Goal: Task Accomplishment & Management: Manage account settings

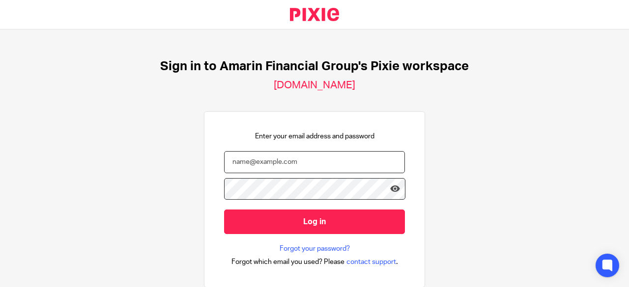
click at [337, 164] on input "email" at bounding box center [314, 162] width 181 height 22
type input "moses@amarinfinancial.com"
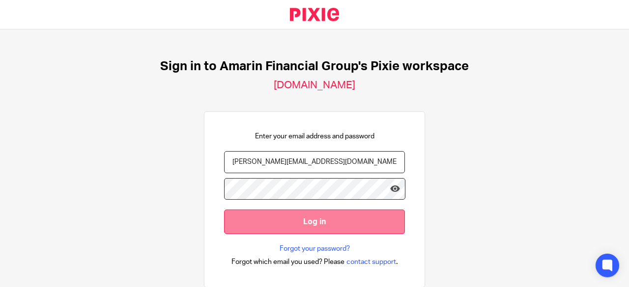
click at [334, 221] on input "Log in" at bounding box center [314, 222] width 181 height 24
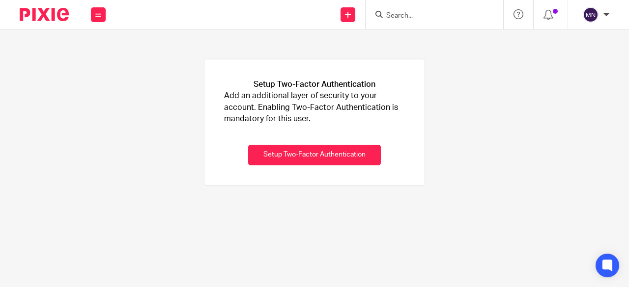
click at [52, 13] on img at bounding box center [44, 14] width 49 height 13
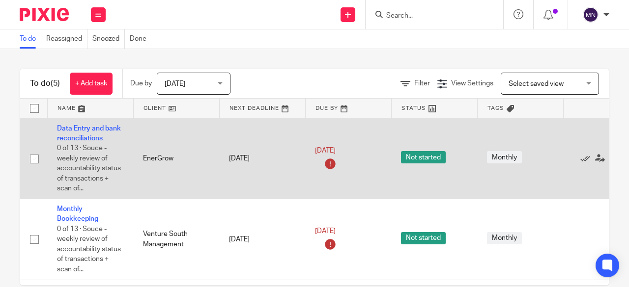
click at [35, 153] on input "checkbox" at bounding box center [34, 159] width 19 height 19
checkbox input "true"
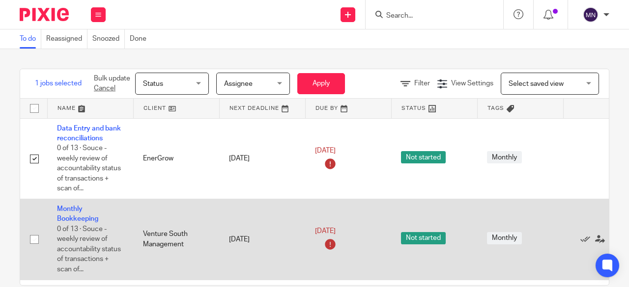
click at [33, 238] on input "checkbox" at bounding box center [34, 239] width 19 height 19
checkbox input "true"
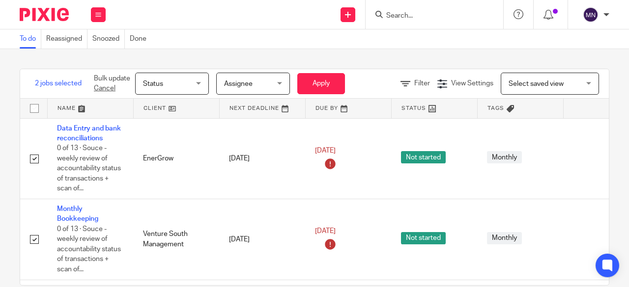
click at [574, 85] on div "Select saved view Select saved view" at bounding box center [549, 84] width 98 height 22
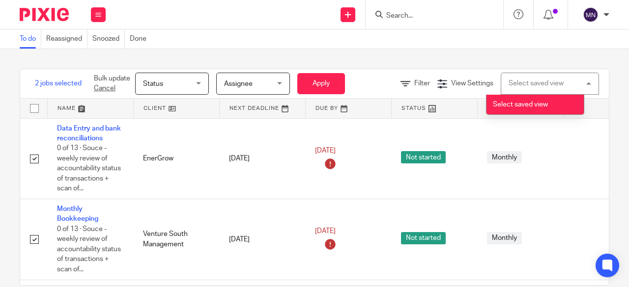
click at [574, 85] on div "Select saved view Select saved view" at bounding box center [549, 84] width 98 height 22
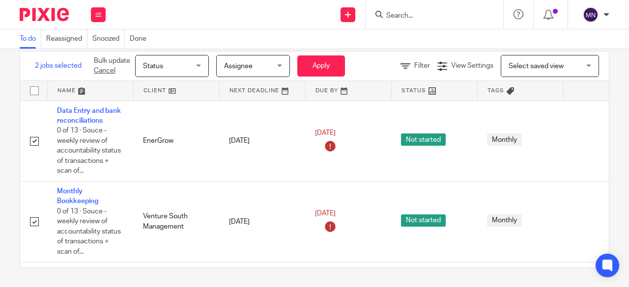
click at [35, 89] on input "checkbox" at bounding box center [34, 91] width 19 height 19
checkbox input "true"
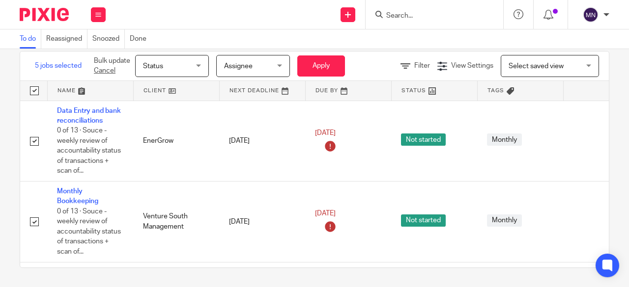
click at [200, 64] on div "Status Status" at bounding box center [172, 66] width 74 height 22
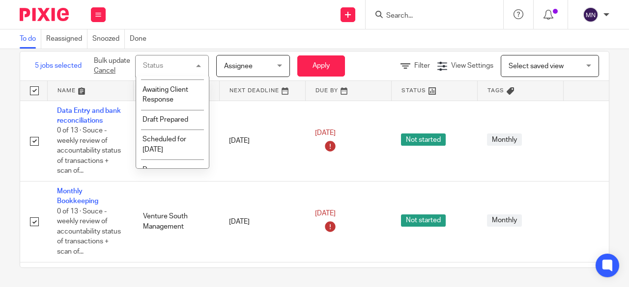
scroll to position [87, 0]
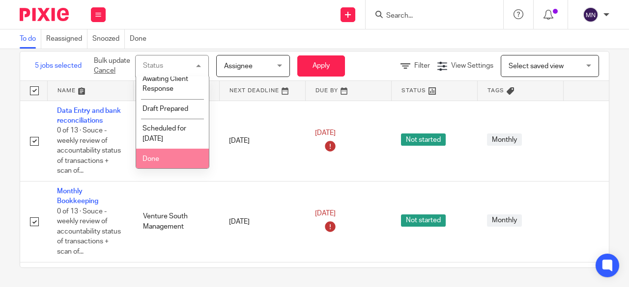
click at [174, 154] on li "Done" at bounding box center [172, 159] width 73 height 20
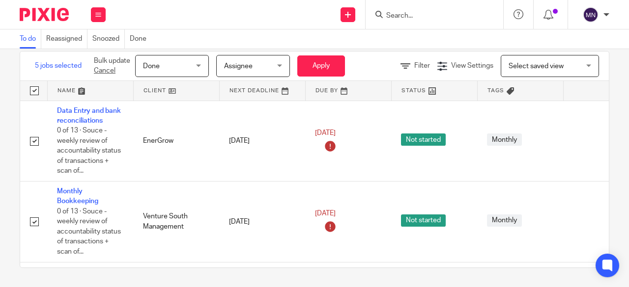
click at [451, 38] on div "To do Reassigned Snoozed Done" at bounding box center [314, 39] width 629 height 20
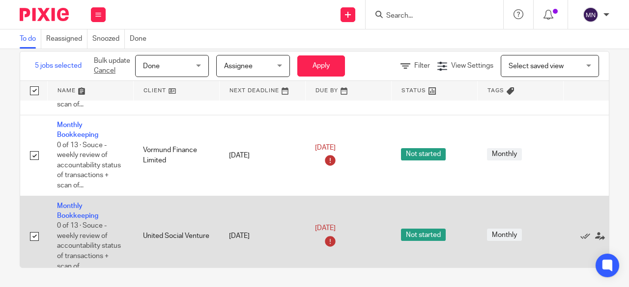
scroll to position [243, 0]
